Goal: Find specific page/section: Find specific page/section

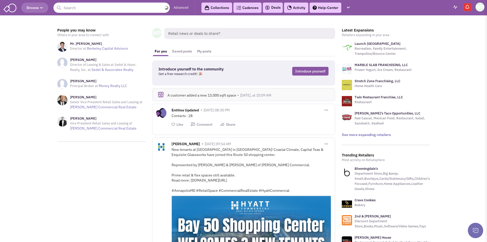
click at [108, 12] on input "text" at bounding box center [111, 8] width 116 height 10
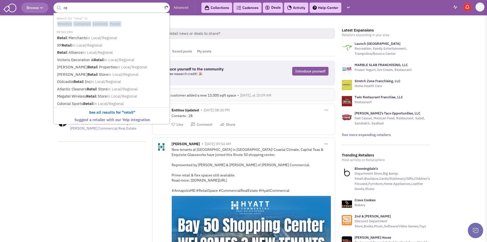
type input "r"
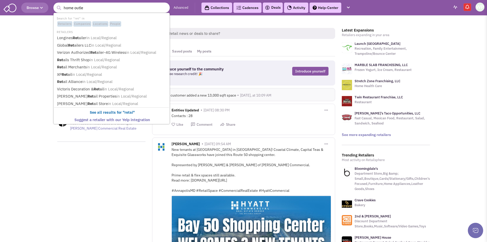
type input "home outlet"
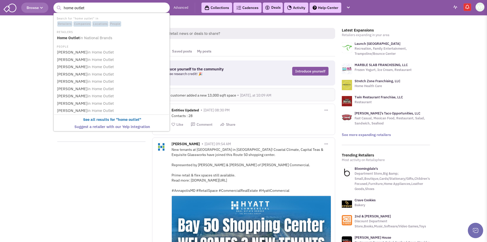
click at [94, 34] on li "RETAILERS" at bounding box center [111, 31] width 115 height 5
click at [93, 37] on span "in National Brands" at bounding box center [96, 37] width 32 height 5
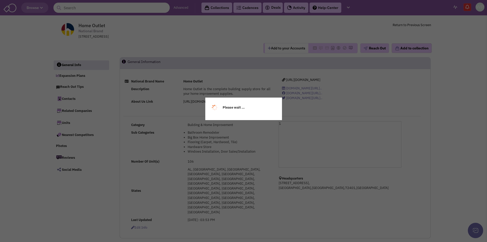
select select
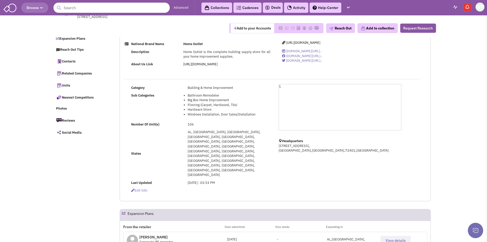
scroll to position [77, 0]
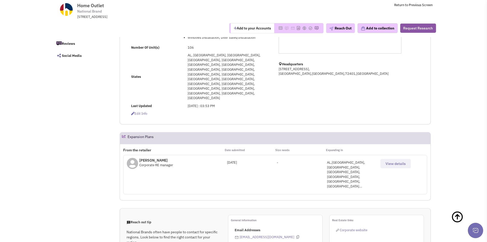
click at [394, 161] on span "View details" at bounding box center [396, 163] width 20 height 5
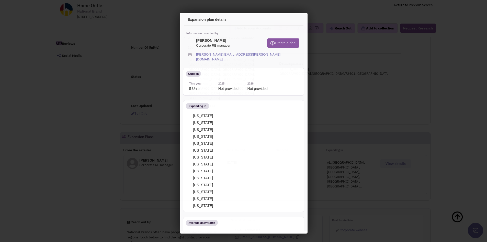
scroll to position [0, 0]
